Goal: Check status

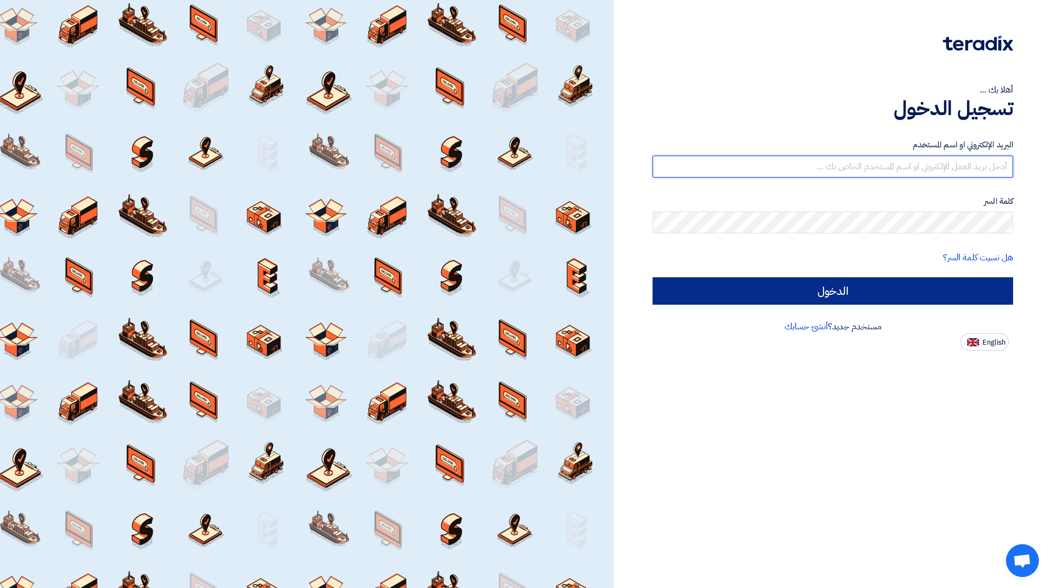
type input "[EMAIL_ADDRESS][DOMAIN_NAME]"
drag, startPoint x: 876, startPoint y: 283, endPoint x: 872, endPoint y: 278, distance: 6.7
click at [875, 283] on input "الدخول" at bounding box center [833, 290] width 361 height 27
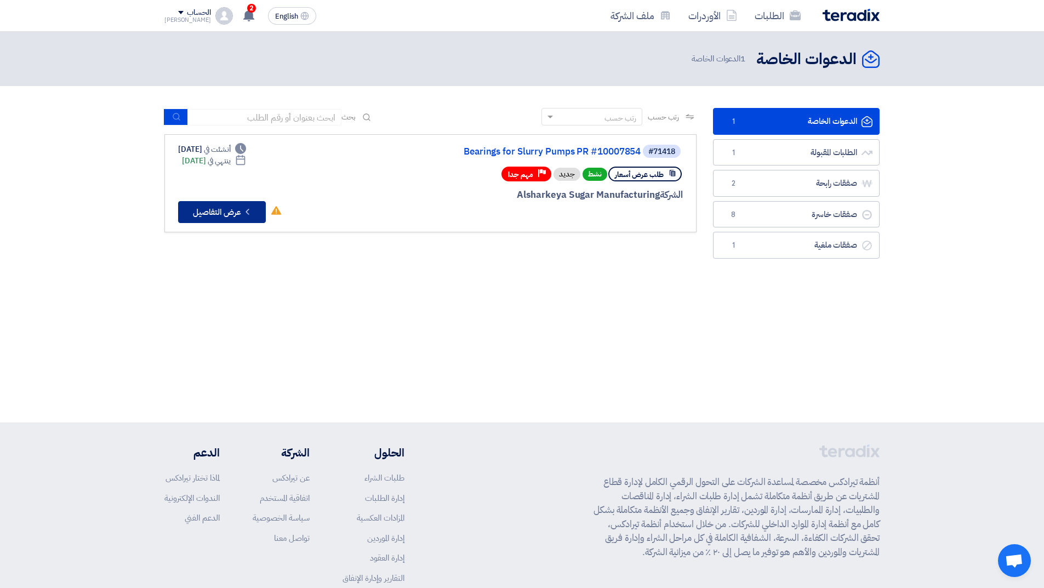
click at [249, 204] on button "Check details عرض التفاصيل" at bounding box center [222, 212] width 88 height 22
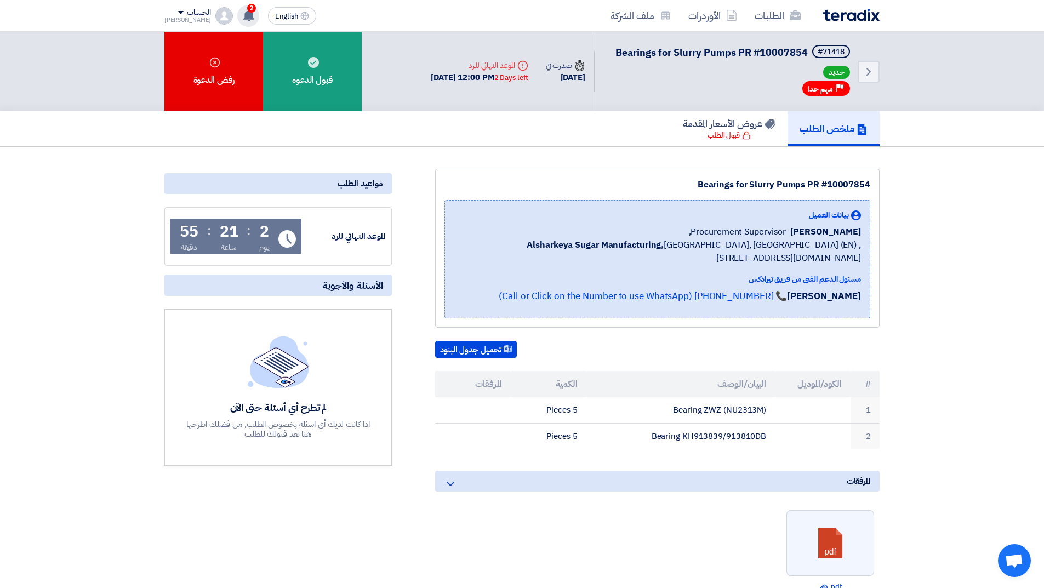
click at [243, 14] on use at bounding box center [248, 15] width 11 height 12
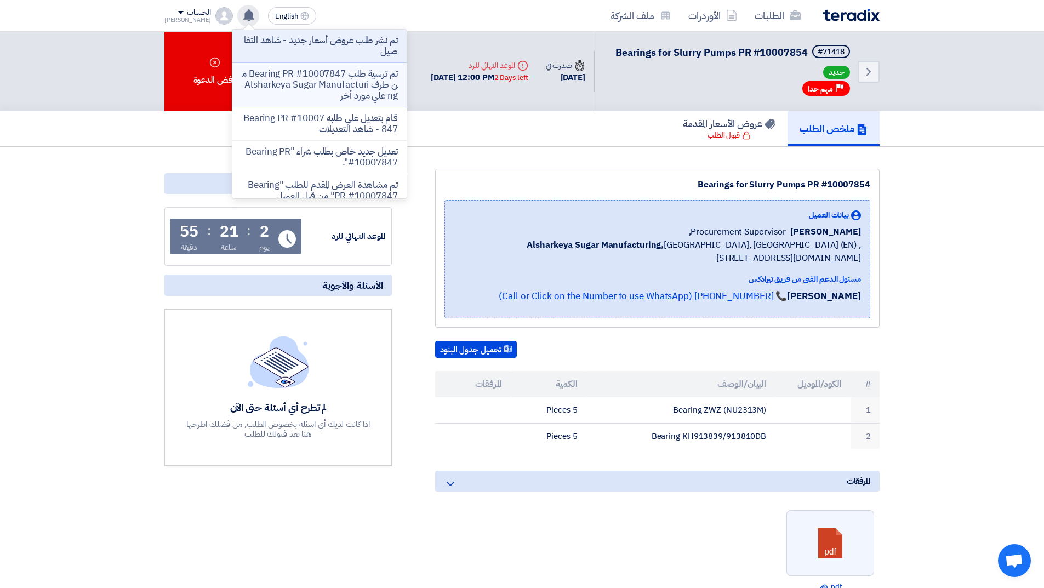
click at [295, 88] on p "تم ترسية طلب Bearing PR #10007847 من طرف Alsharkeya Sugar Manufacturing علي مور…" at bounding box center [319, 84] width 157 height 33
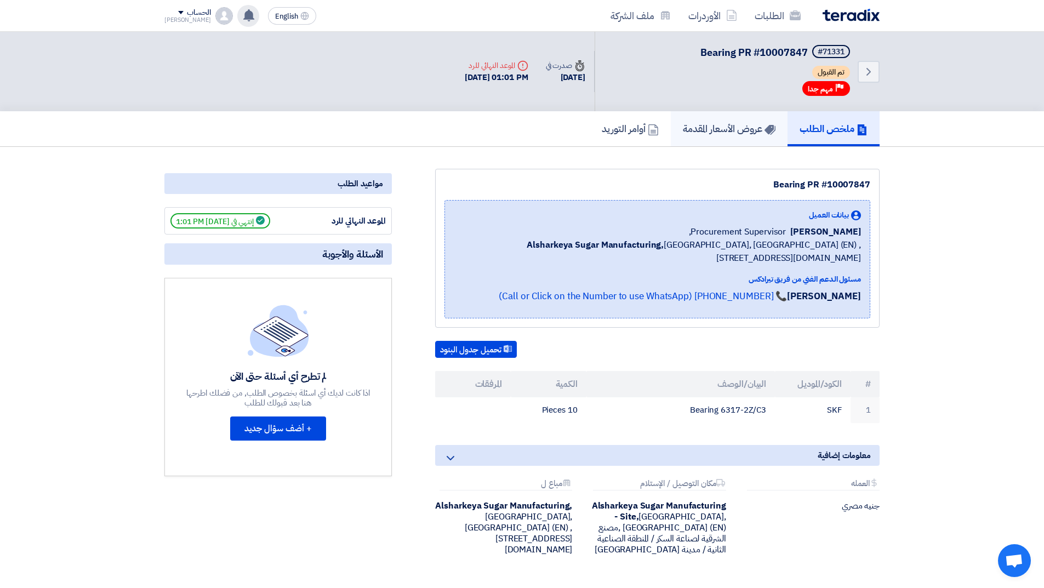
click at [720, 132] on h5 "عروض الأسعار المقدمة" at bounding box center [729, 128] width 93 height 13
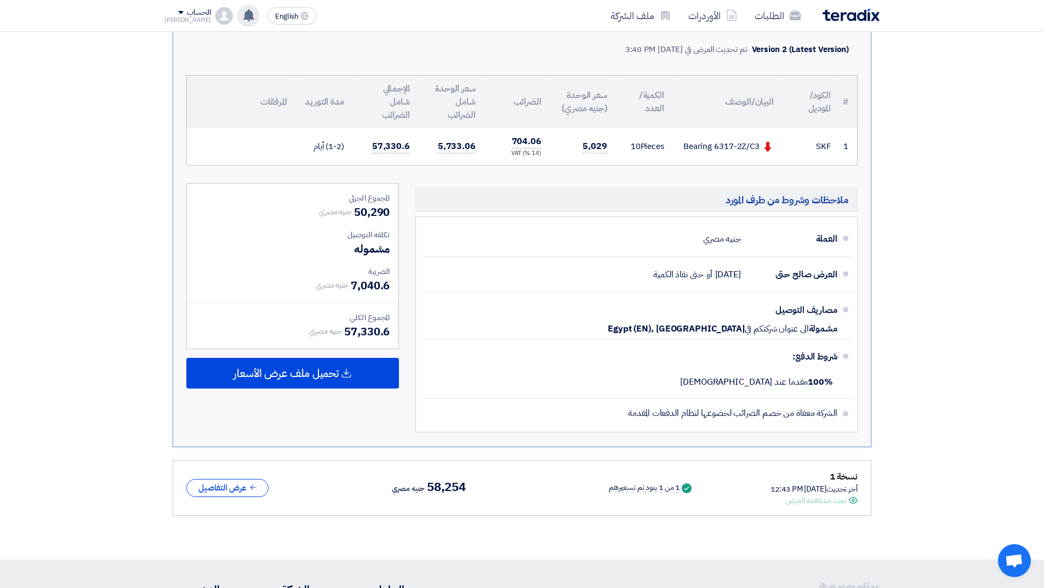
scroll to position [55, 0]
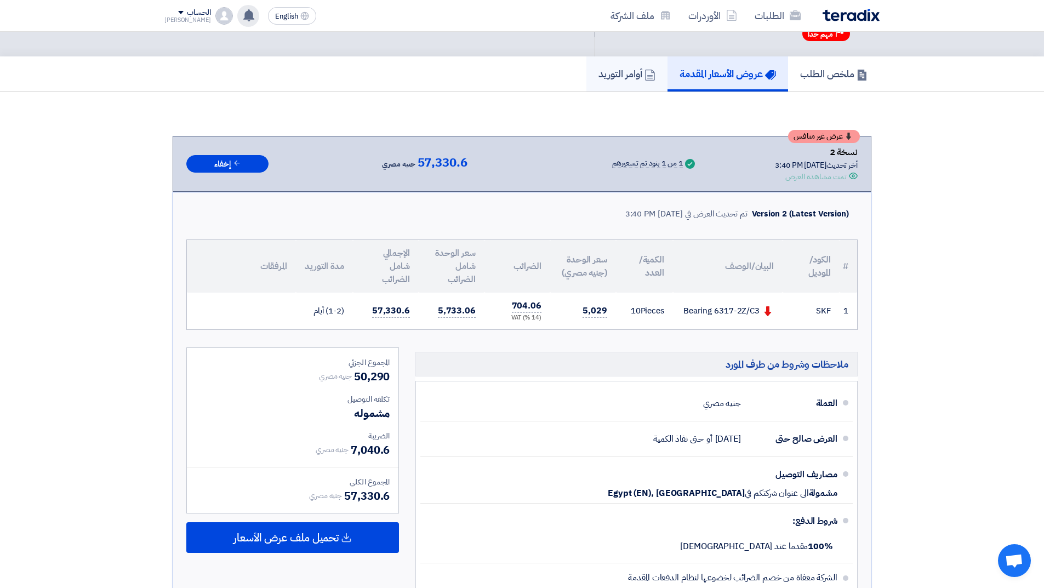
click at [610, 67] on h5 "أوامر التوريد" at bounding box center [626, 73] width 57 height 13
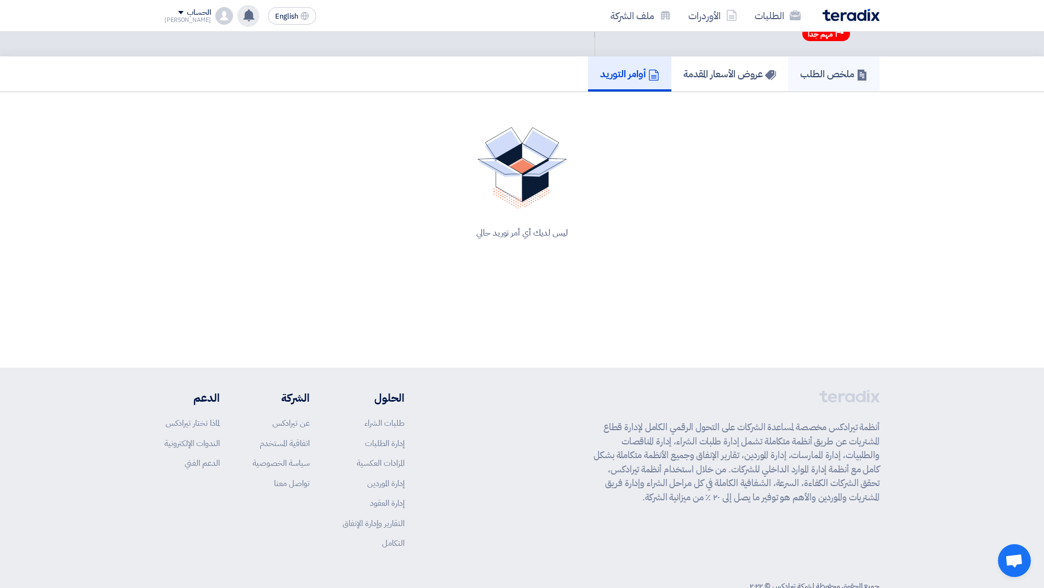
click at [830, 72] on h5 "ملخص الطلب" at bounding box center [833, 73] width 67 height 13
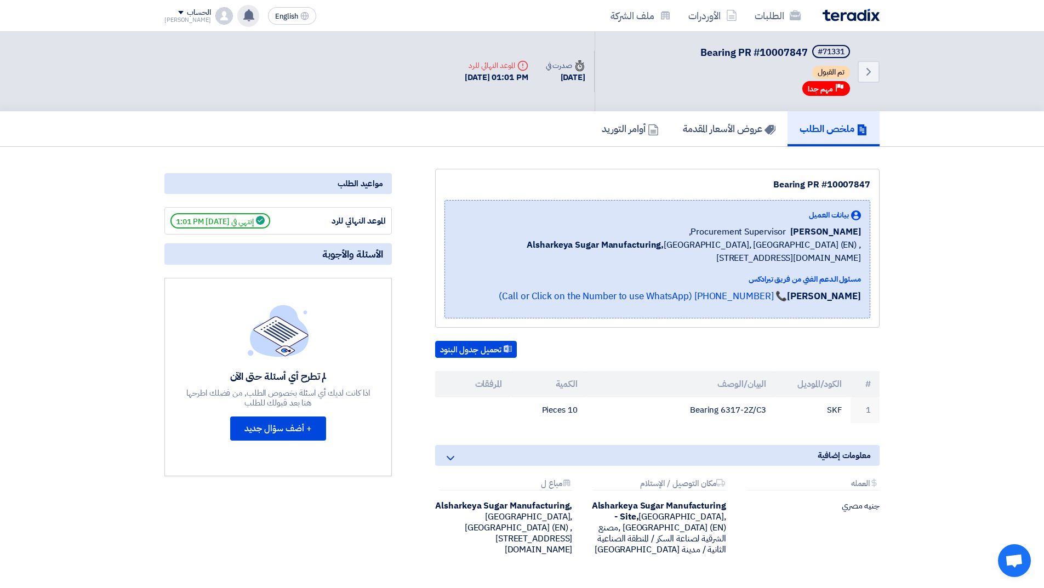
click at [845, 18] on img at bounding box center [850, 15] width 57 height 13
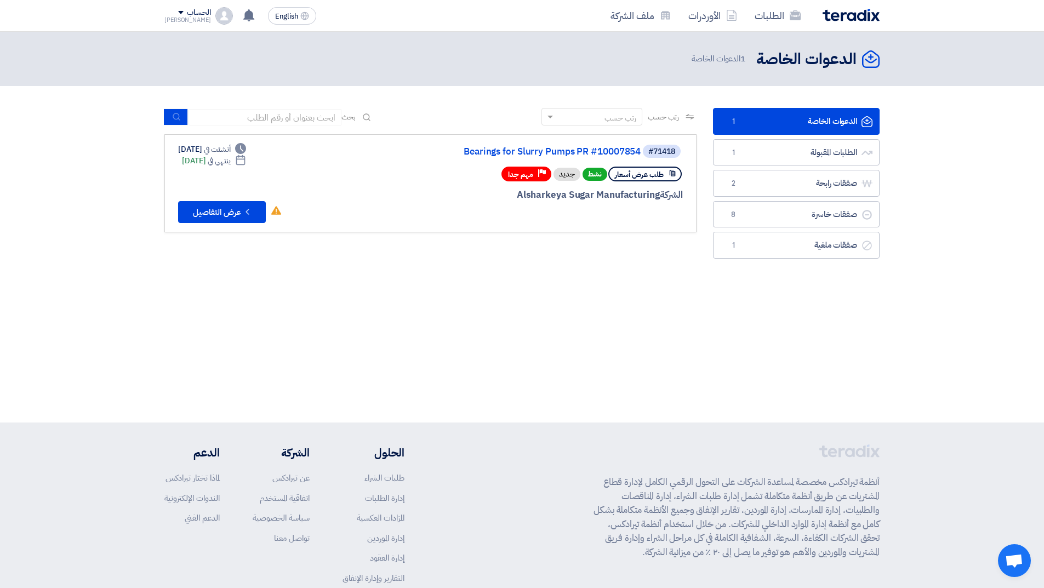
click at [760, 117] on link "الدعوات الخاصة الدعوات الخاصة 1" at bounding box center [796, 121] width 167 height 27
